Goal: Transaction & Acquisition: Purchase product/service

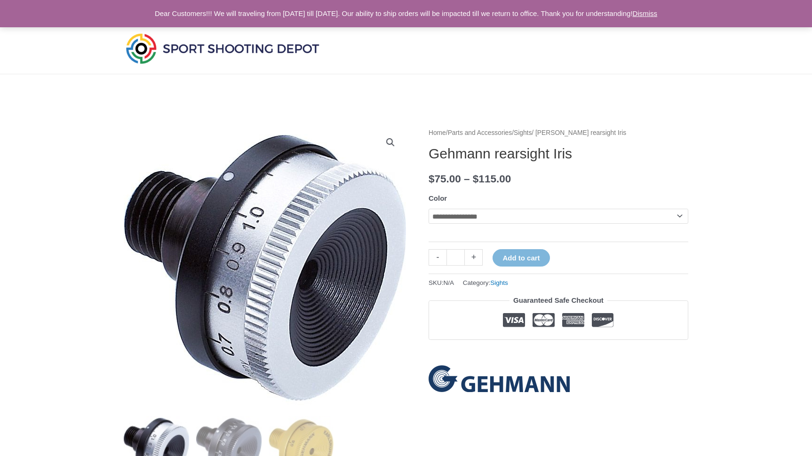
click at [210, 54] on img at bounding box center [222, 48] width 197 height 35
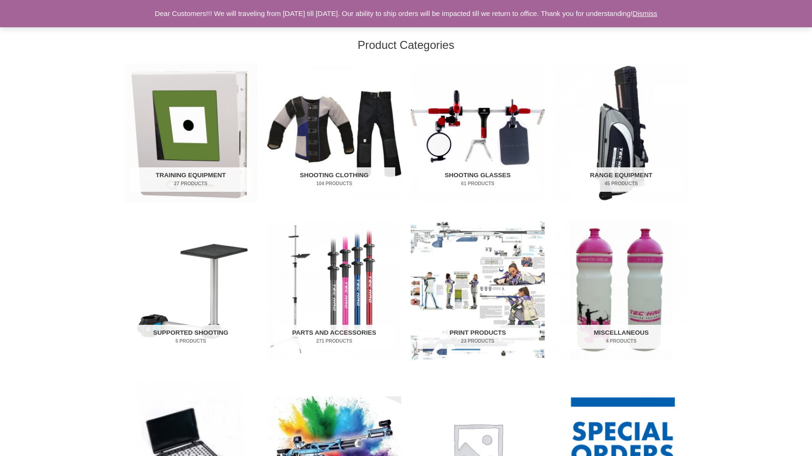
scroll to position [261, 0]
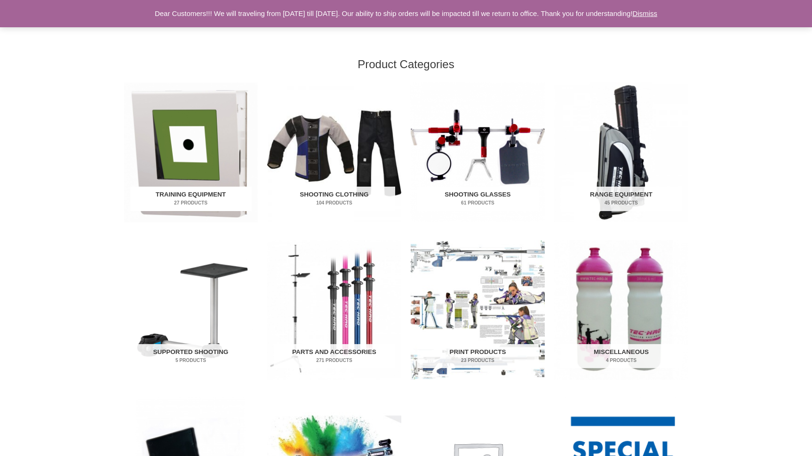
click at [179, 167] on img "Visit product category Training Equipment" at bounding box center [191, 153] width 134 height 140
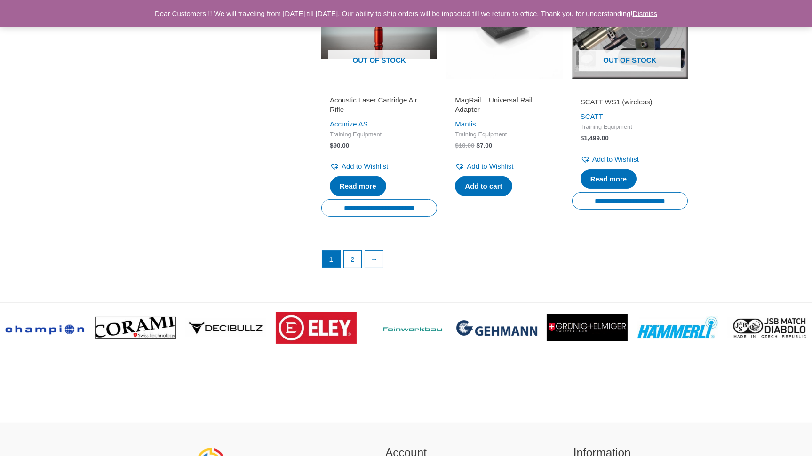
scroll to position [1461, 0]
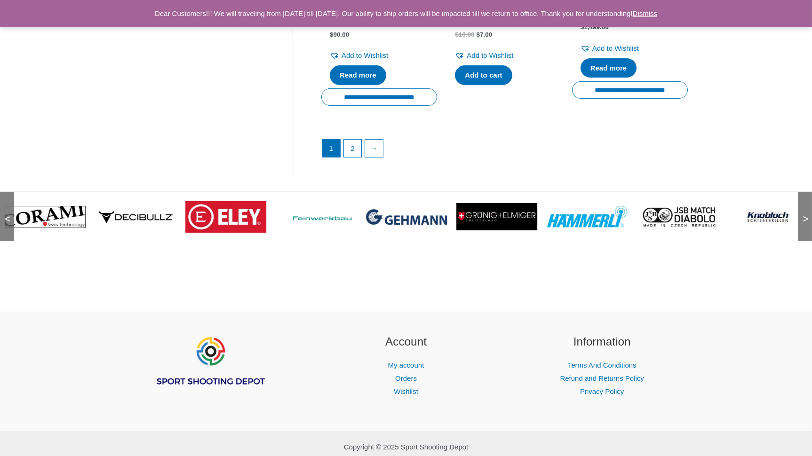
click at [397, 225] on img at bounding box center [406, 217] width 81 height 16
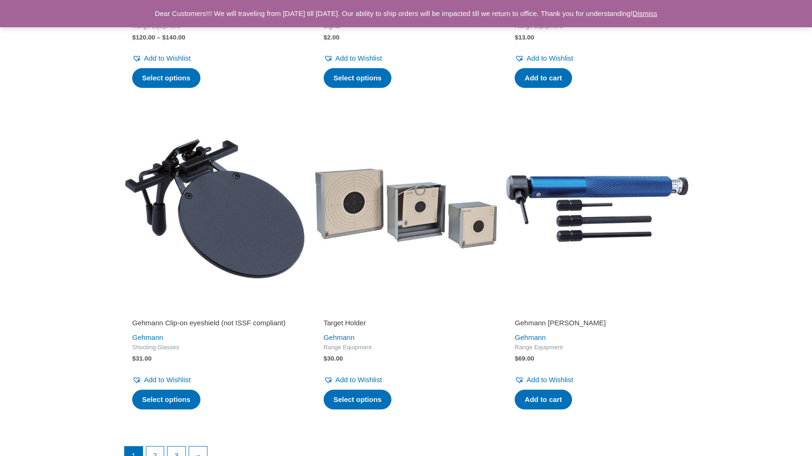
scroll to position [1860, 0]
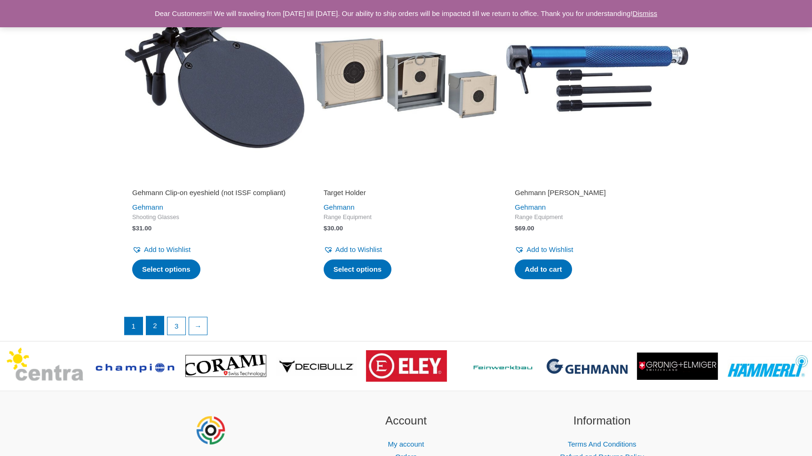
click at [156, 335] on link "2" at bounding box center [155, 325] width 18 height 19
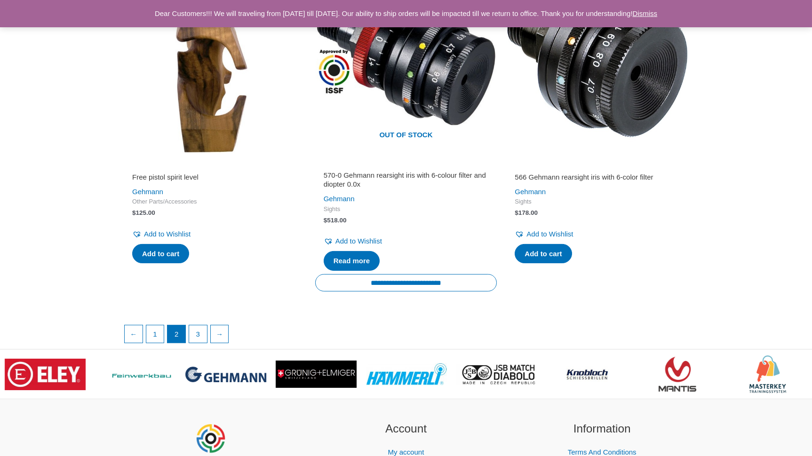
scroll to position [1567, 0]
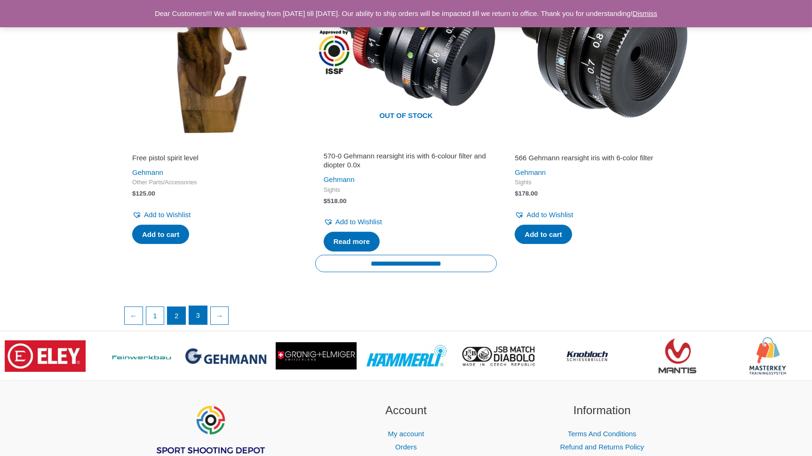
click at [194, 312] on link "3" at bounding box center [198, 315] width 18 height 19
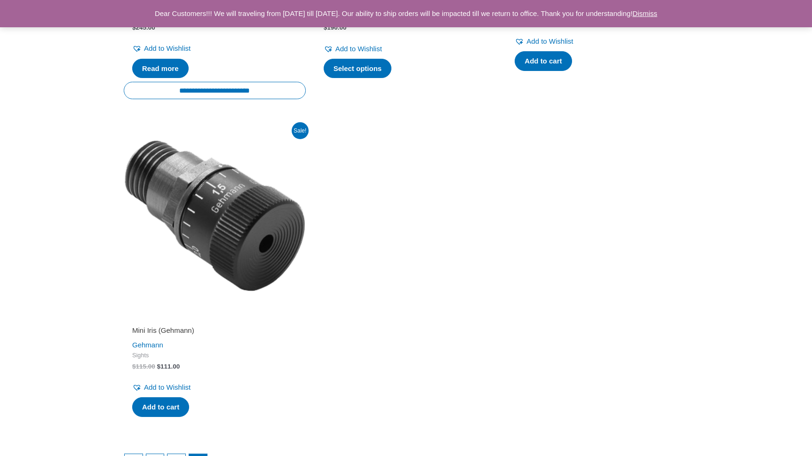
scroll to position [1567, 0]
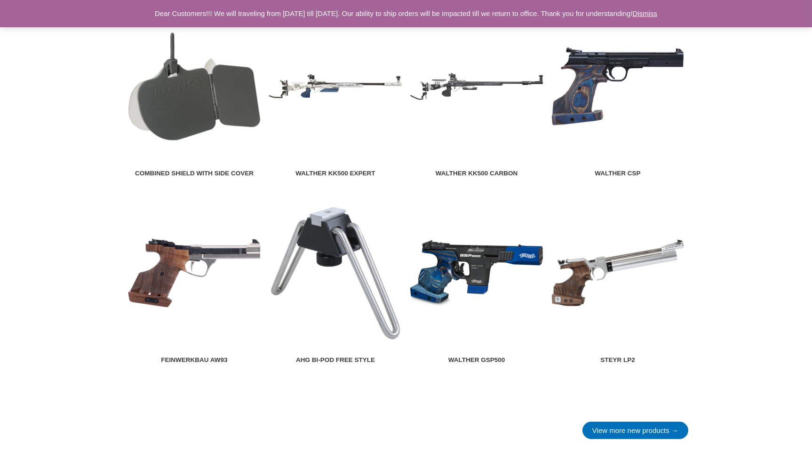
scroll to position [1029, 0]
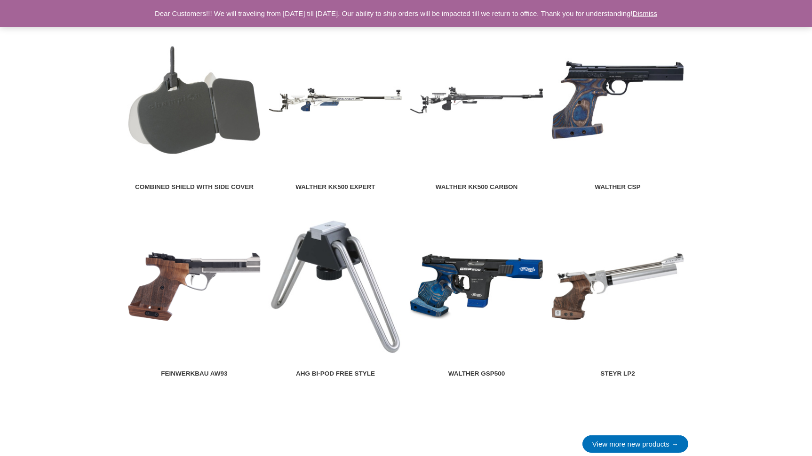
click at [312, 263] on img at bounding box center [336, 287] width 134 height 134
